Goal: Task Accomplishment & Management: Manage account settings

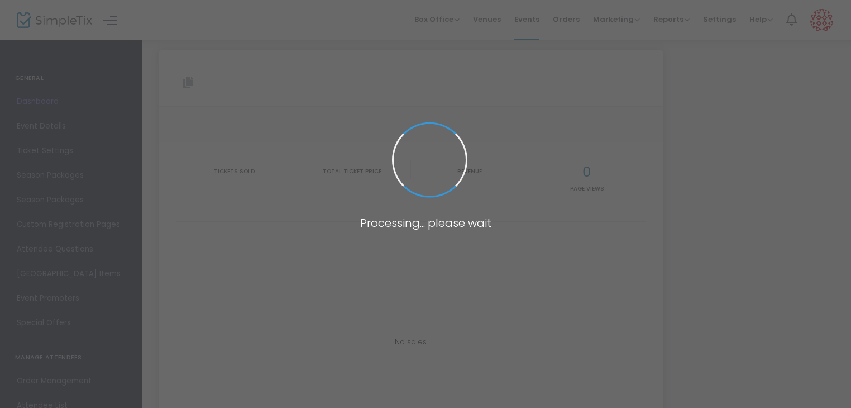
type input "[URL][DOMAIN_NAME]"
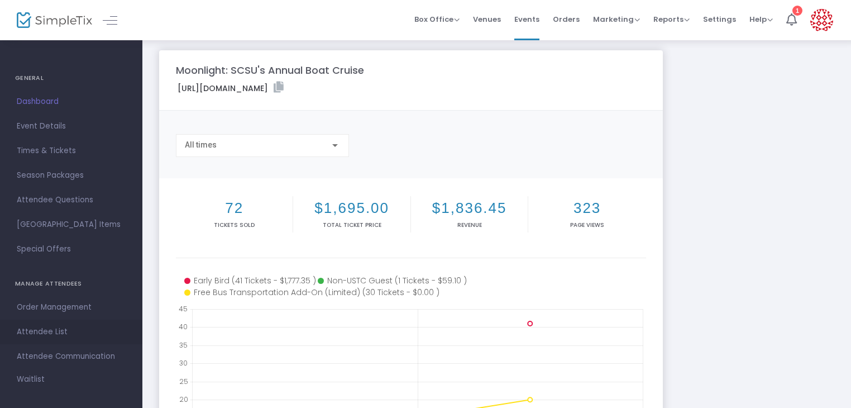
click at [67, 334] on span "Attendee List" at bounding box center [71, 331] width 109 height 15
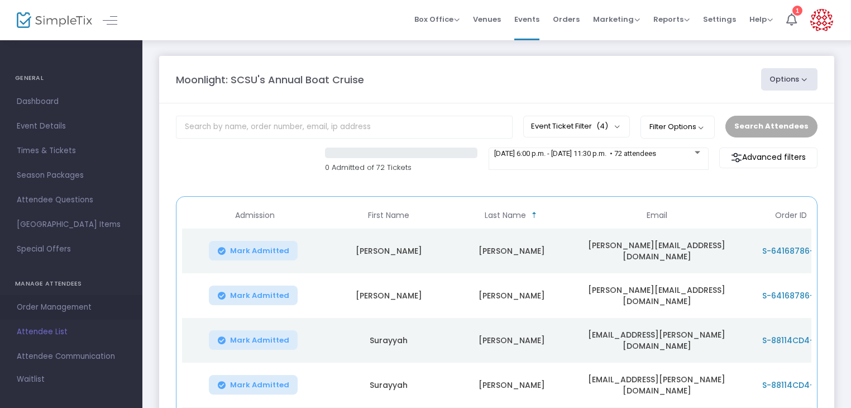
click at [65, 311] on span "Order Management" at bounding box center [71, 307] width 109 height 15
